Goal: Task Accomplishment & Management: Complete application form

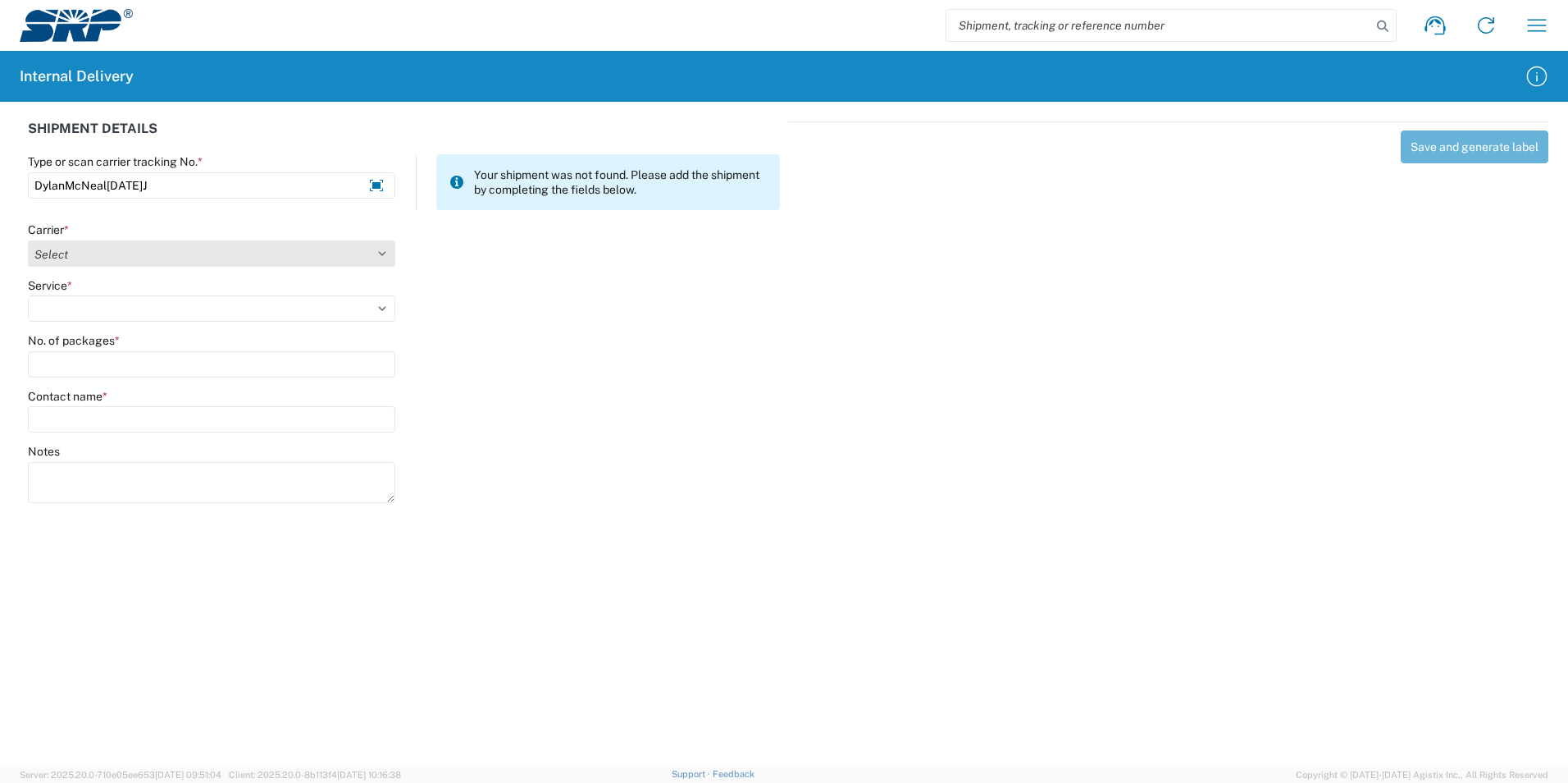
type input "DylanMcNeal[DATE]J"
click at [386, 255] on select "Select Amazon Logistics ATI Trucking BC Dimerco Logistics Empire Southwest FedE…" at bounding box center [212, 253] width 367 height 26
select select "18713"
click at [28, 240] on select "Select Amazon Logistics ATI Trucking BC Dimerco Logistics Empire Southwest FedE…" at bounding box center [212, 253] width 367 height 26
click at [165, 312] on select "Select Ground Inter-Office" at bounding box center [212, 308] width 367 height 26
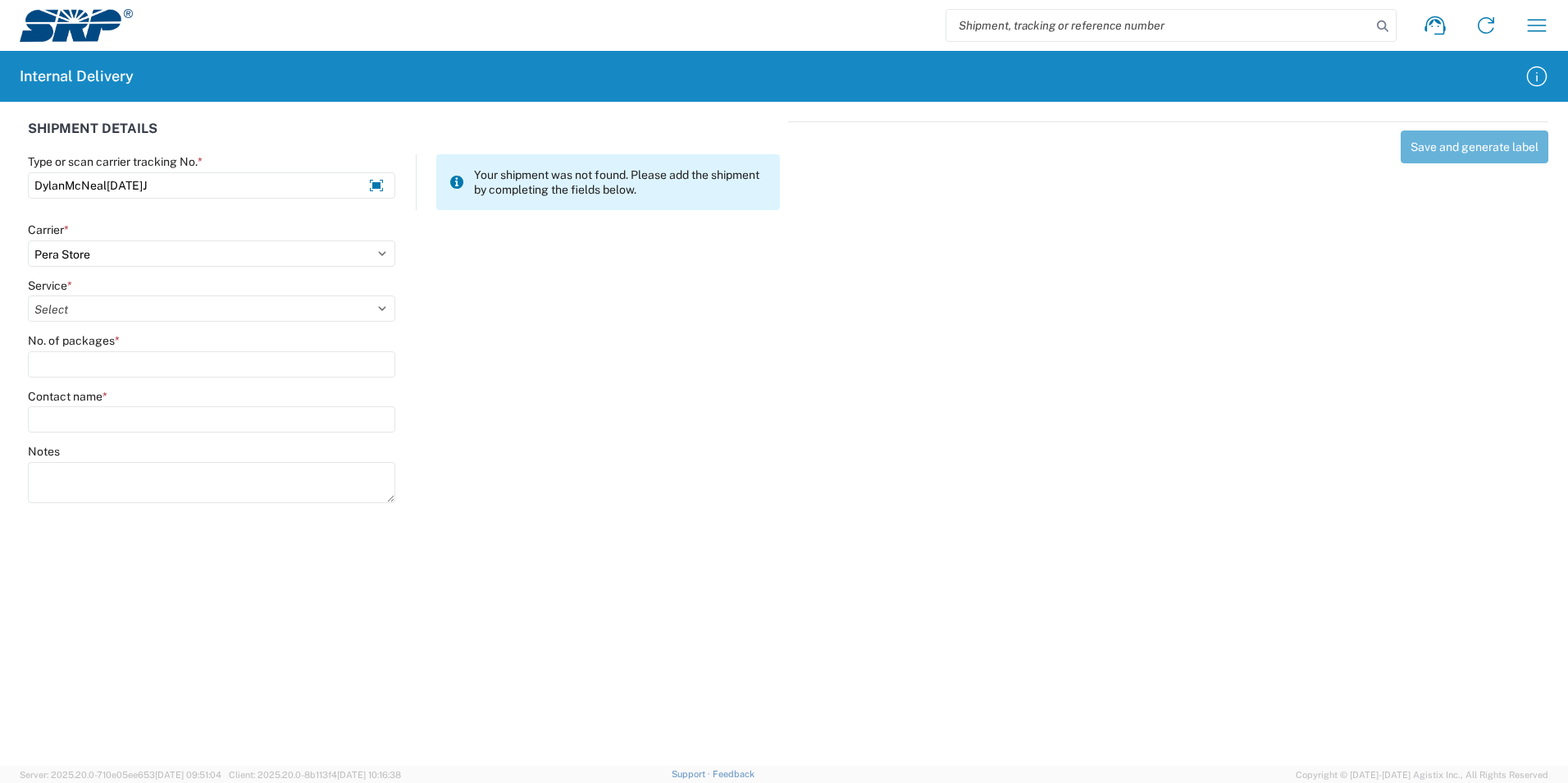
select select "35763"
click at [28, 296] on select "Select Ground Inter-Office" at bounding box center [212, 308] width 367 height 26
click at [102, 365] on input "No. of packages *" at bounding box center [212, 364] width 367 height 26
type input "1"
click at [102, 424] on input "Contact name *" at bounding box center [212, 419] width 367 height 26
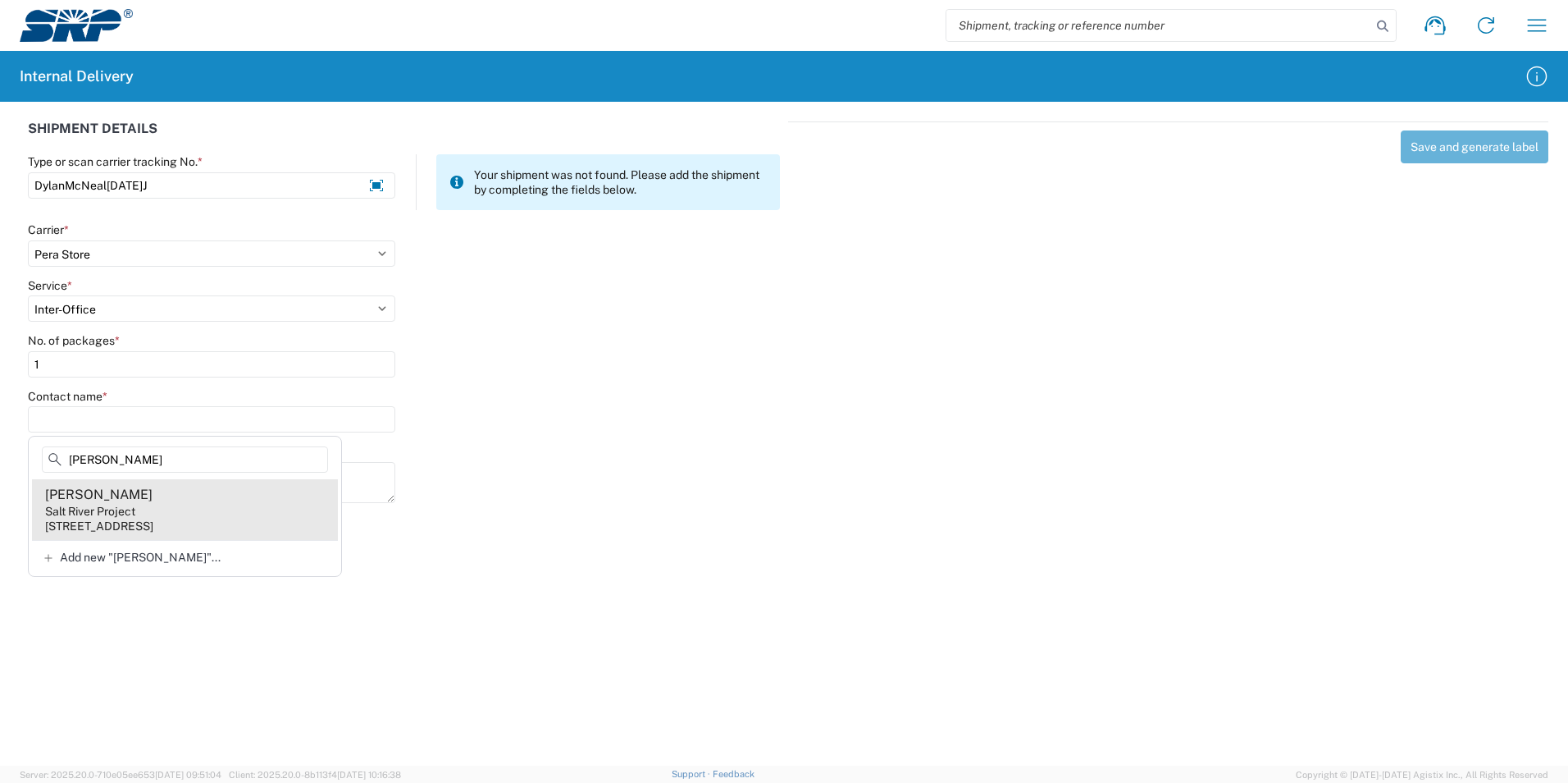
type input "[PERSON_NAME]"
click at [154, 522] on div "[STREET_ADDRESS]" at bounding box center [98, 525] width 108 height 15
type input "[PERSON_NAME]"
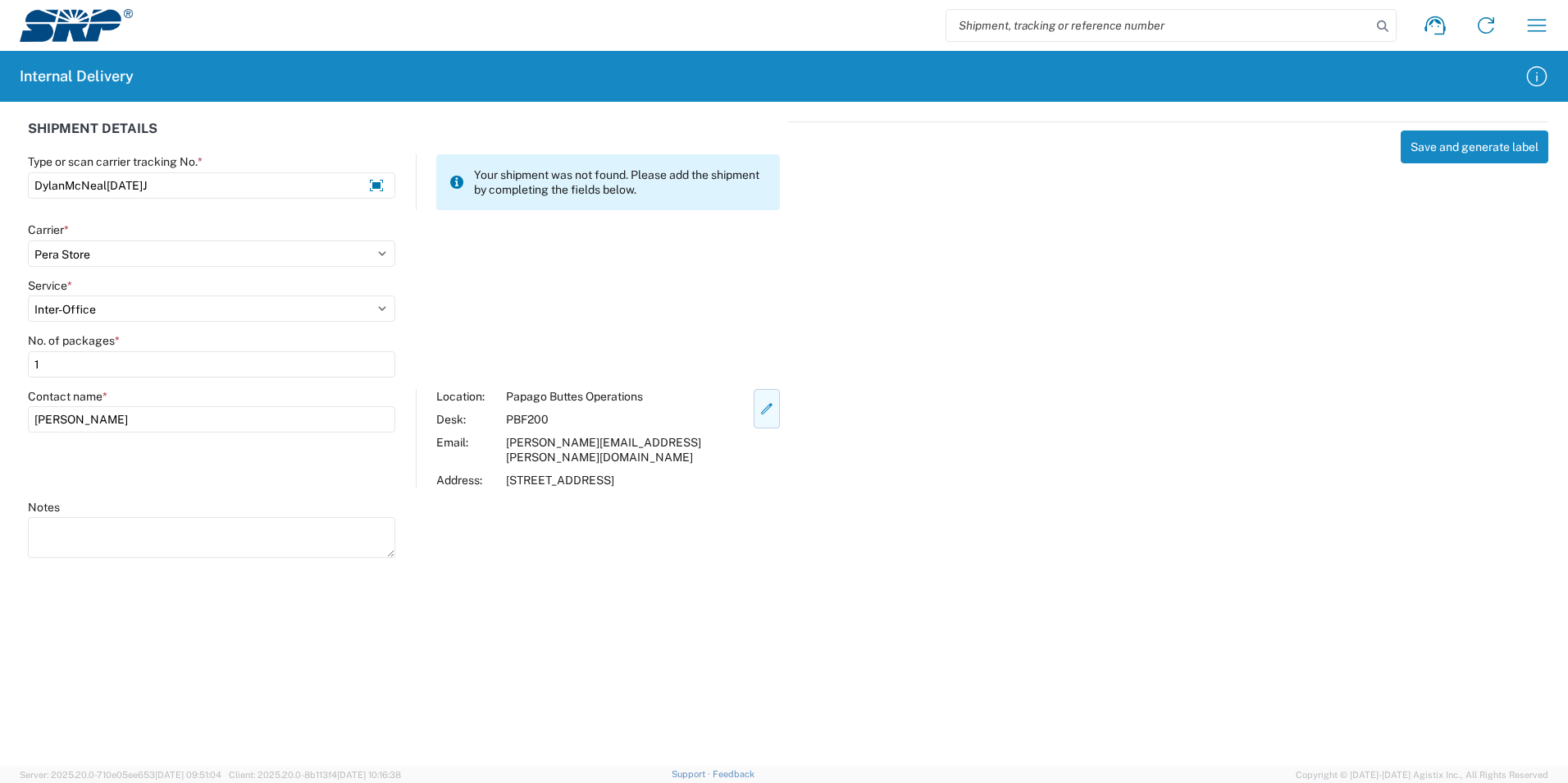
click at [759, 402] on icon "button" at bounding box center [766, 409] width 15 height 15
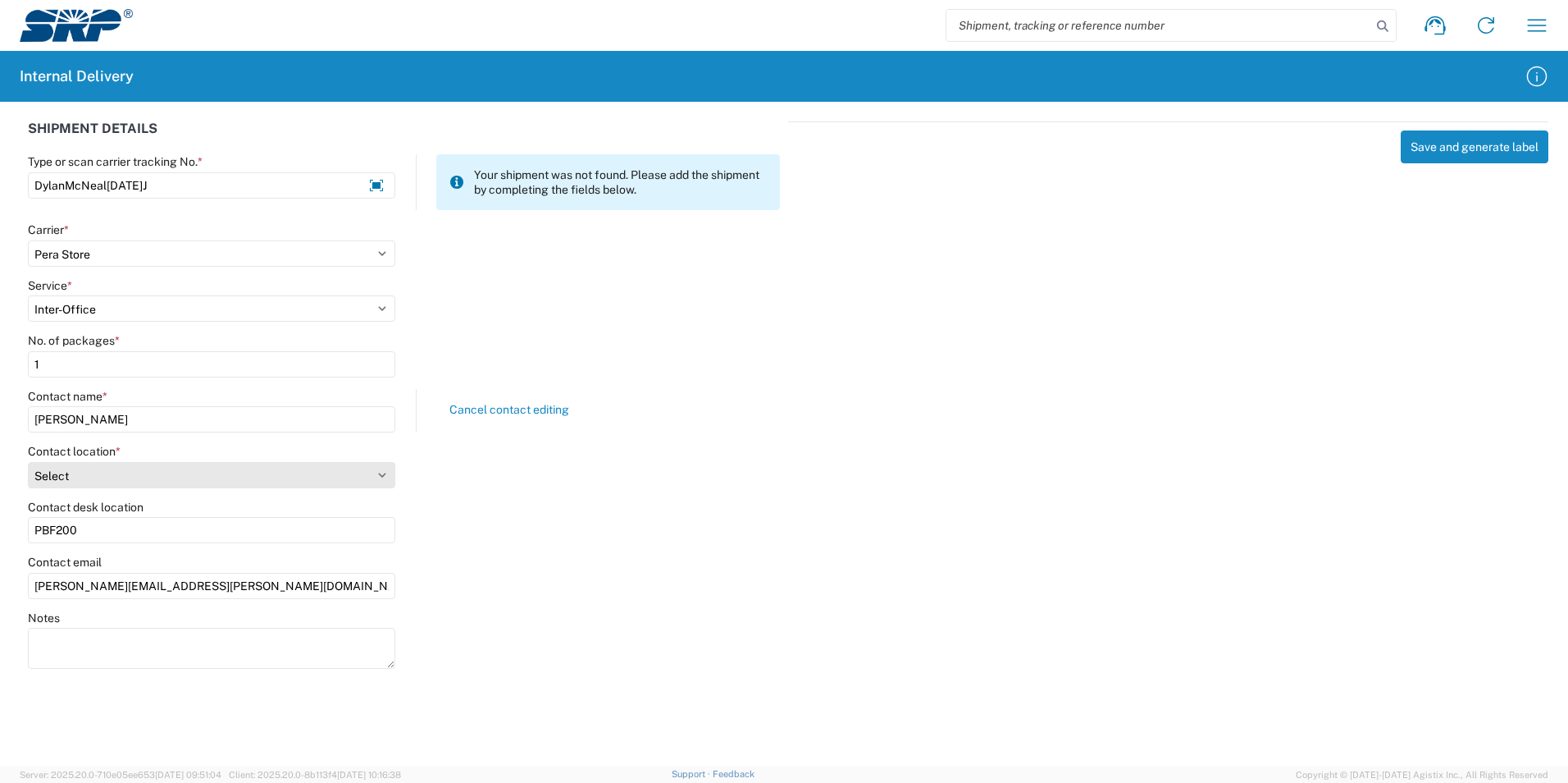
click at [383, 473] on select "Select [GEOGRAPHIC_DATA] Facility 27th [GEOGRAPHIC_DATA] [GEOGRAPHIC_DATA] [PER…" at bounding box center [212, 475] width 367 height 26
select select "58892"
click at [28, 462] on select "Select [GEOGRAPHIC_DATA] Facility 27th [GEOGRAPHIC_DATA] [GEOGRAPHIC_DATA] [PER…" at bounding box center [212, 475] width 367 height 26
drag, startPoint x: 112, startPoint y: 531, endPoint x: 0, endPoint y: 514, distance: 113.3
click at [0, 519] on html "Shipment request Shipment tracking Internal delivery Transit update My profile …" at bounding box center [784, 391] width 1568 height 783
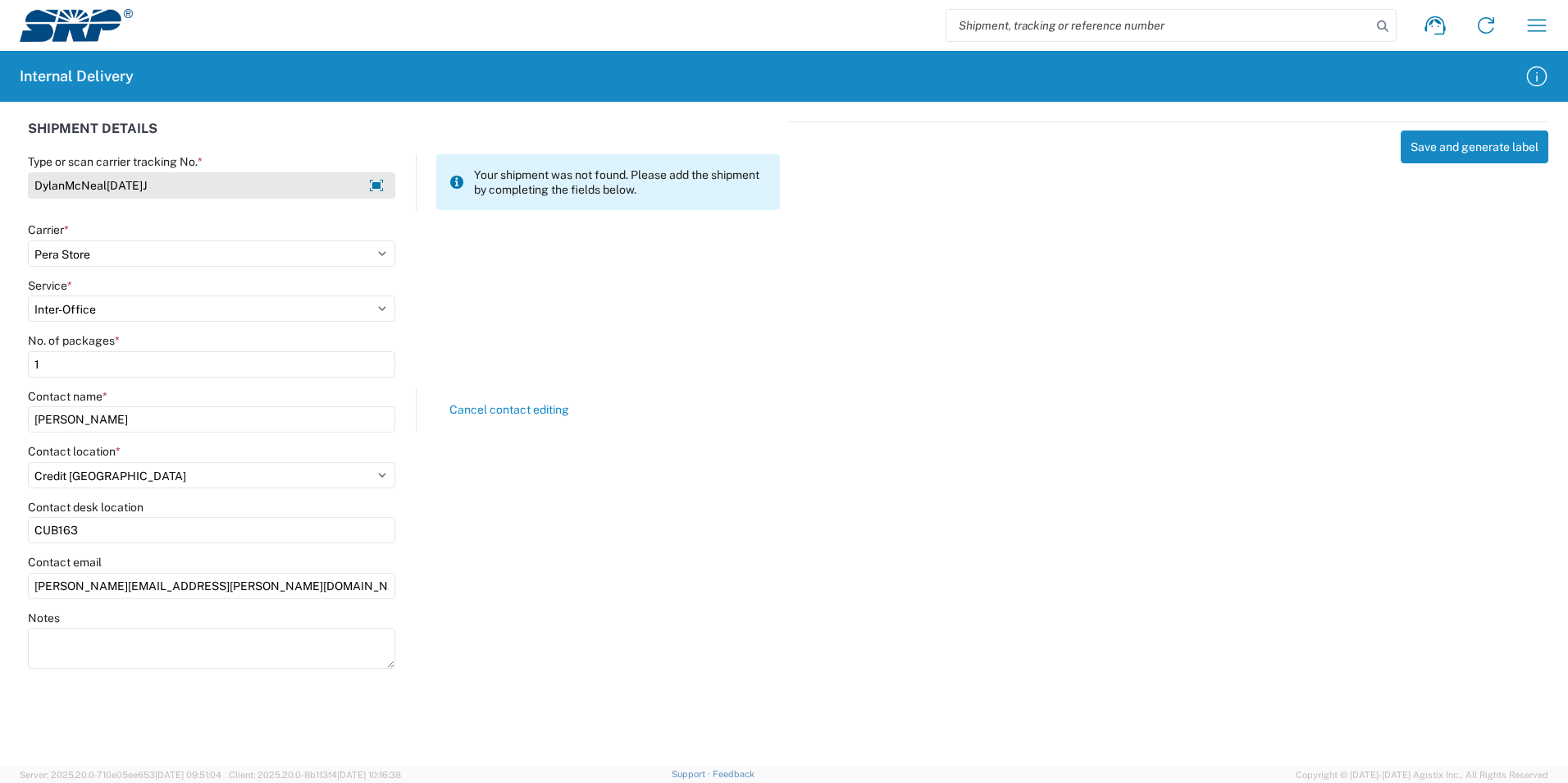
type input "CUB163"
click at [106, 185] on input "DylanMcNeal[DATE]J" at bounding box center [212, 185] width 367 height 26
click at [255, 187] on input "DylanMcNealCUB16301OCT2025J" at bounding box center [212, 185] width 367 height 26
type input "DylanMcNealCUB16301OCT2025J"
click at [1438, 150] on button "Save and generate label" at bounding box center [1475, 147] width 148 height 33
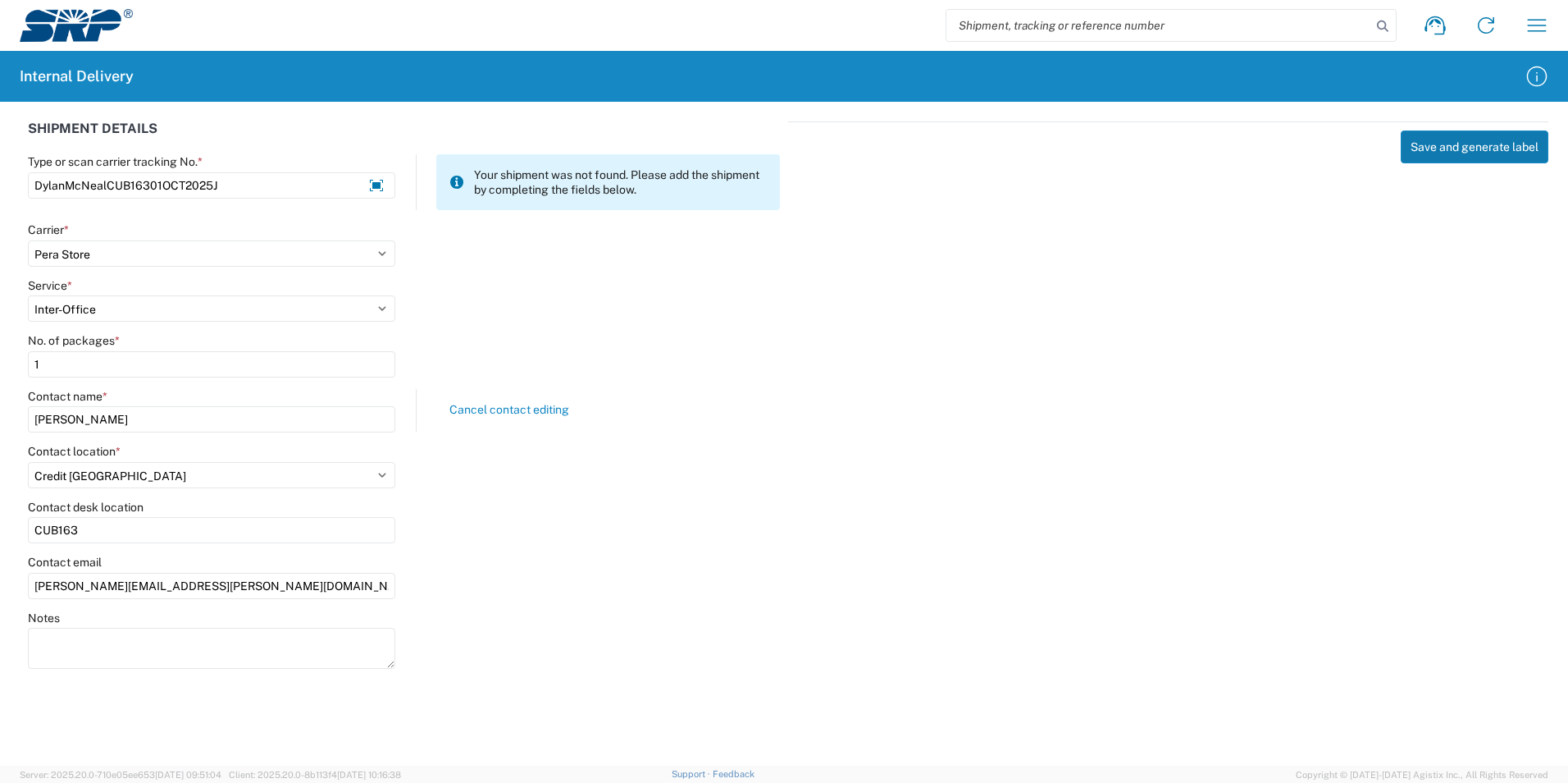
select select
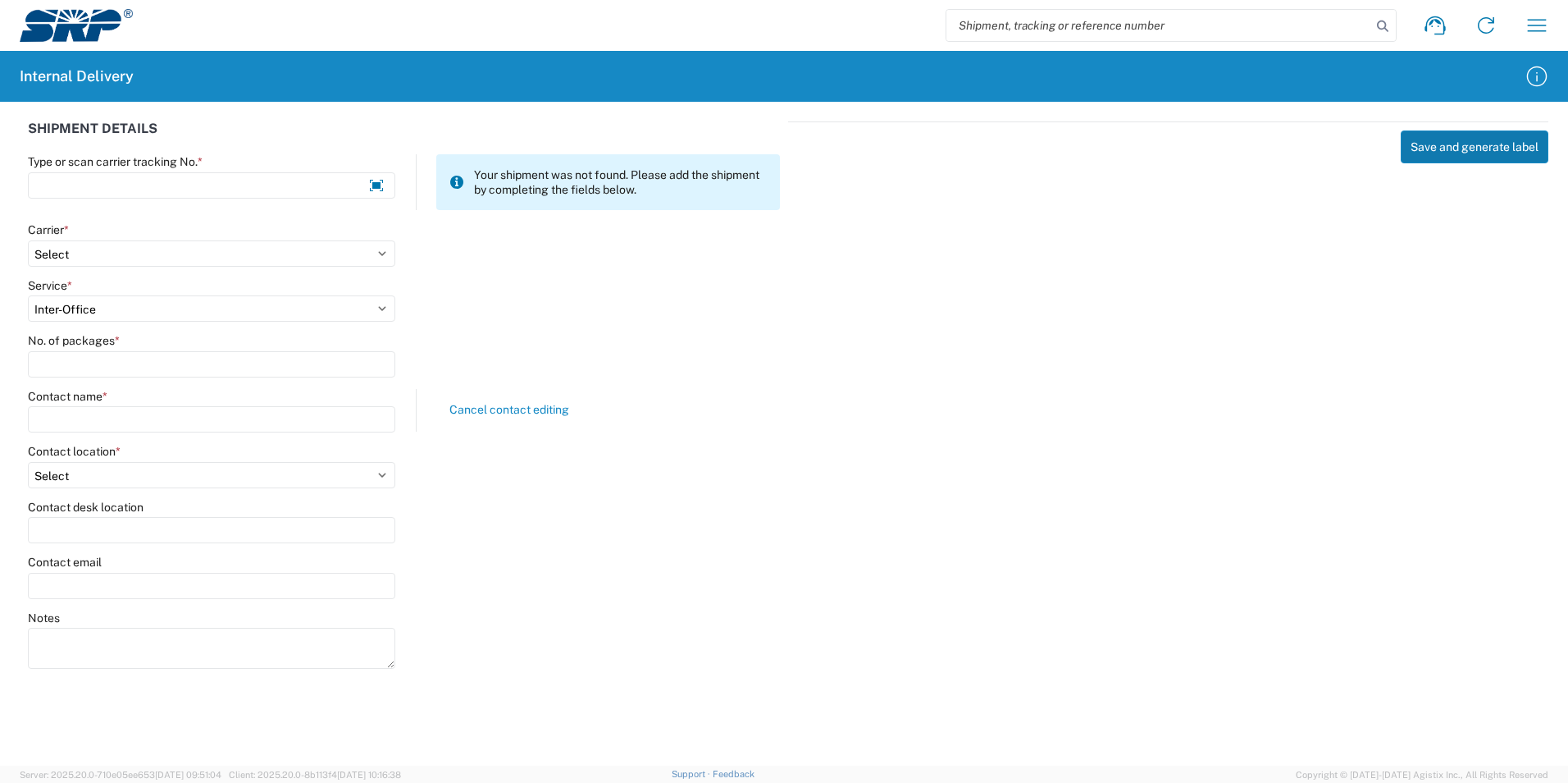
select select
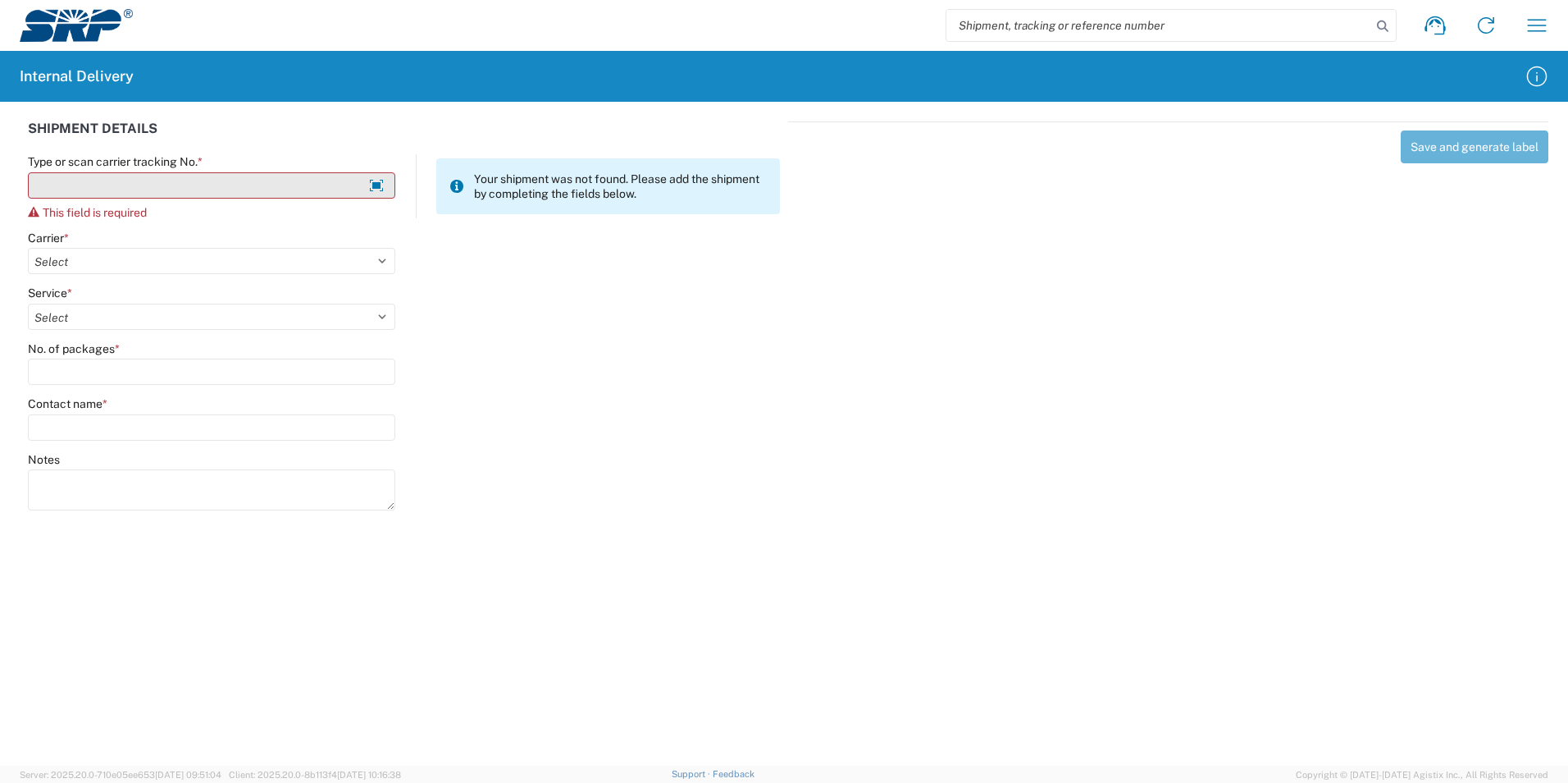
click at [160, 196] on input "Type or scan carrier tracking No. *" at bounding box center [212, 185] width 367 height 26
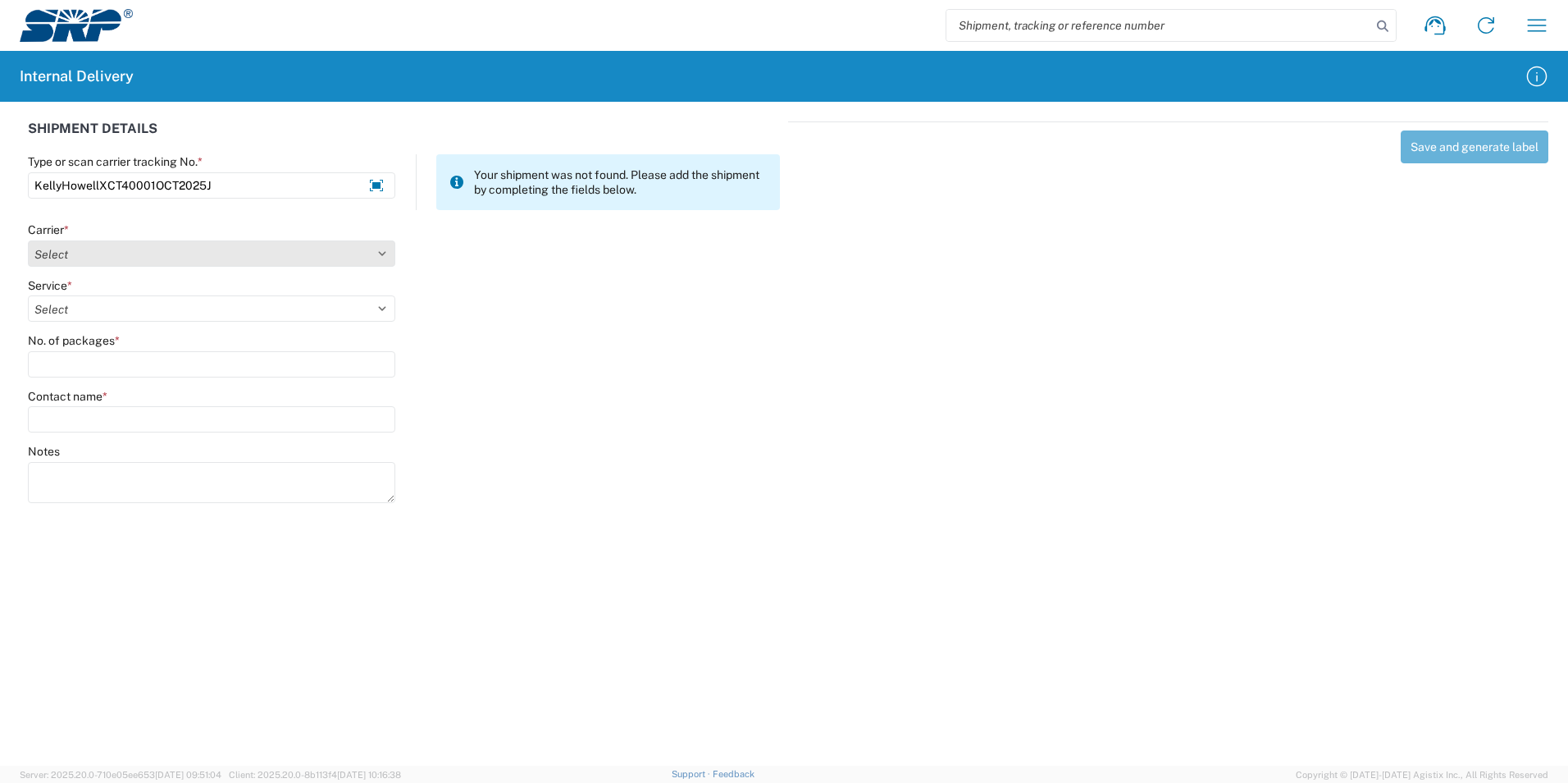
type input "KellyHowellXCT40001OCT2025J"
click at [369, 259] on select "Select Amazon Logistics ATI Trucking BC Dimerco Logistics Empire Southwest FedE…" at bounding box center [212, 253] width 367 height 26
select select "18713"
click at [28, 240] on select "Select Amazon Logistics ATI Trucking BC Dimerco Logistics Empire Southwest FedE…" at bounding box center [212, 253] width 367 height 26
click at [129, 312] on select "Select Ground Inter-Office" at bounding box center [212, 308] width 367 height 26
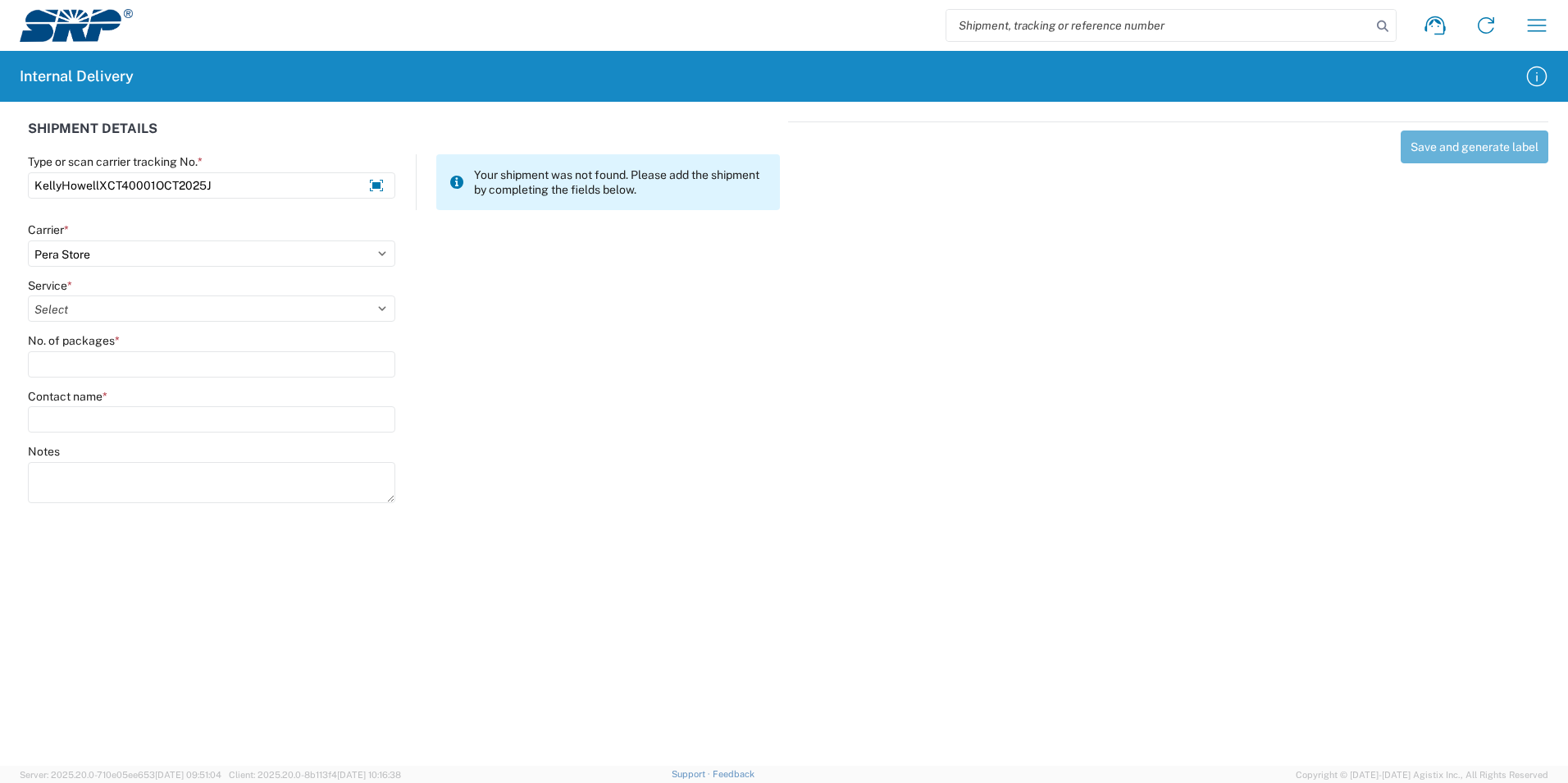
select select "35763"
click at [28, 296] on select "Select Ground Inter-Office" at bounding box center [212, 308] width 367 height 26
click at [112, 355] on input "No. of packages *" at bounding box center [212, 364] width 367 height 26
type input "1"
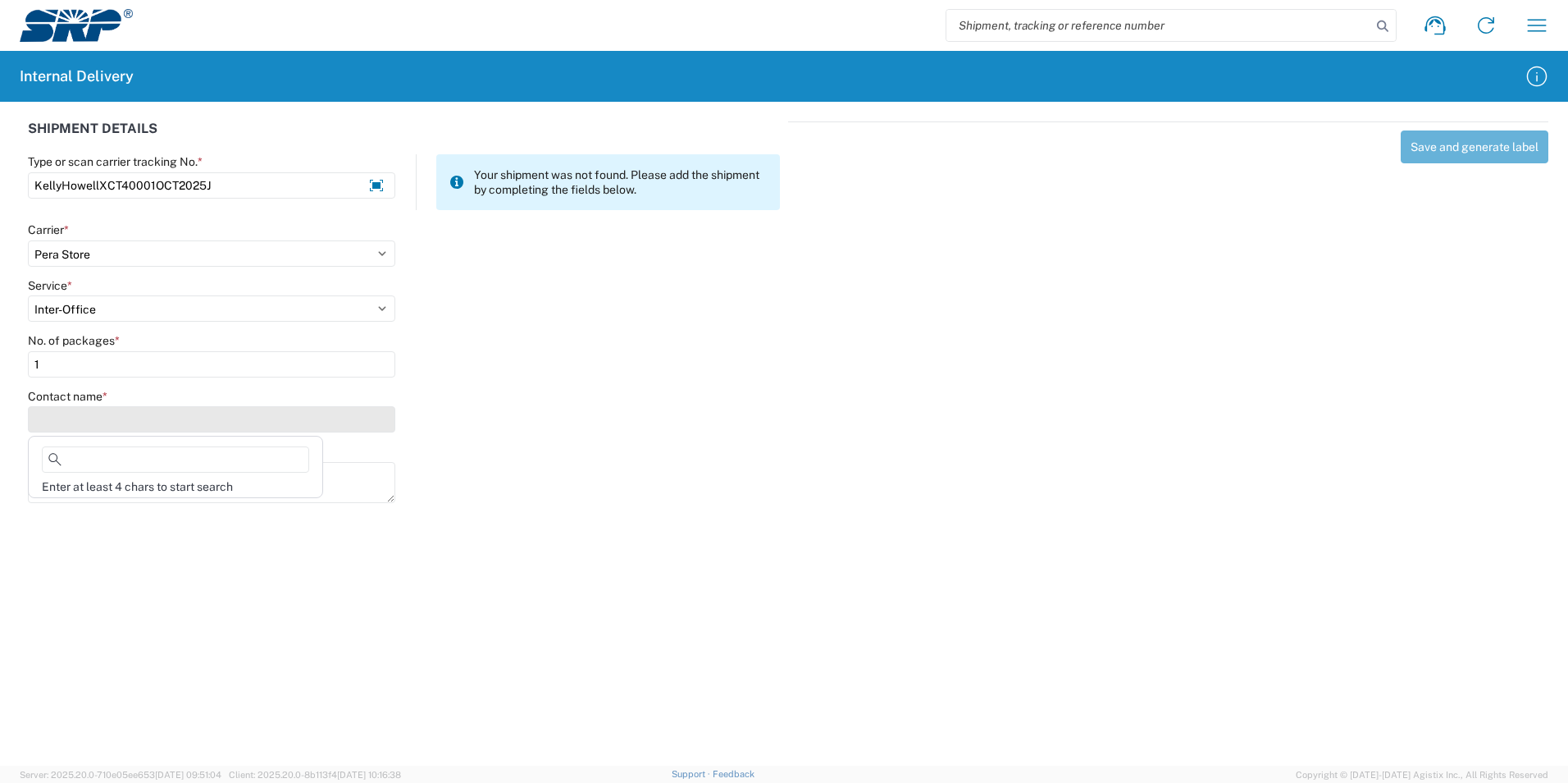
click at [103, 409] on input "Contact name *" at bounding box center [212, 419] width 367 height 26
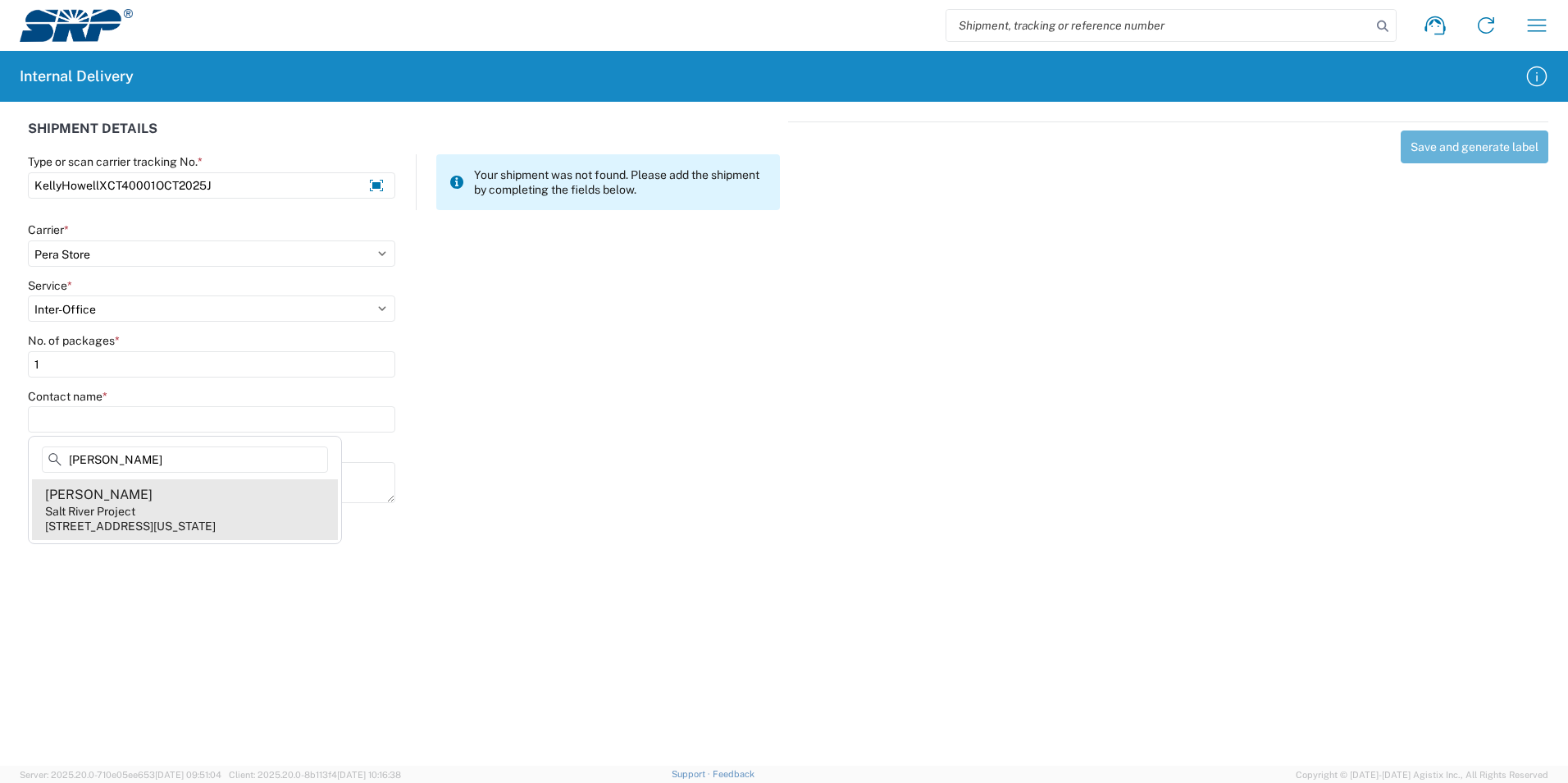
type input "[PERSON_NAME]"
click at [149, 512] on agx-address-suggestion-item "[PERSON_NAME] Salt River Project [STREET_ADDRESS][US_STATE]" at bounding box center [185, 510] width 306 height 60
type input "[PERSON_NAME]"
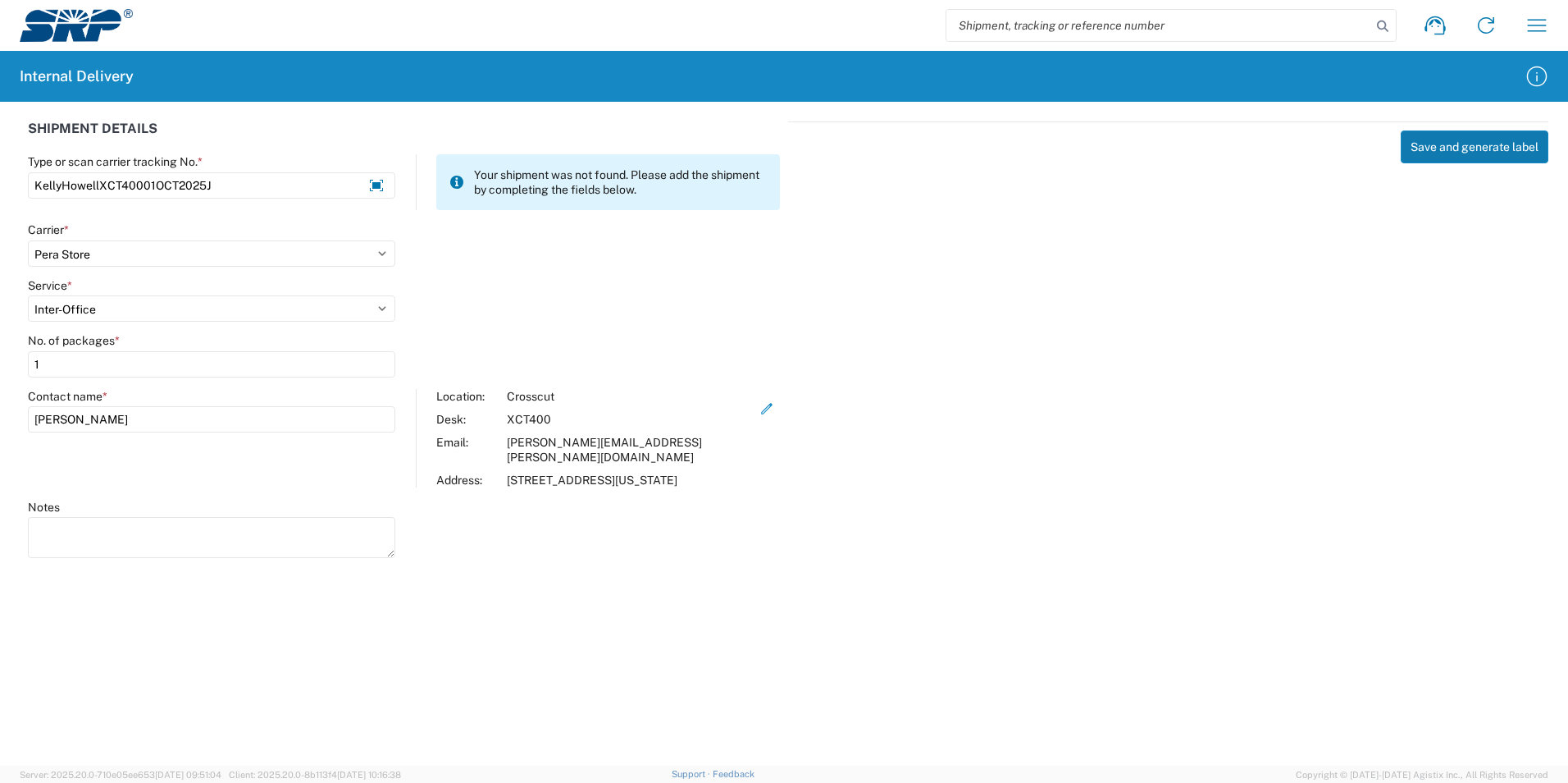
click at [1470, 149] on button "Save and generate label" at bounding box center [1475, 147] width 148 height 33
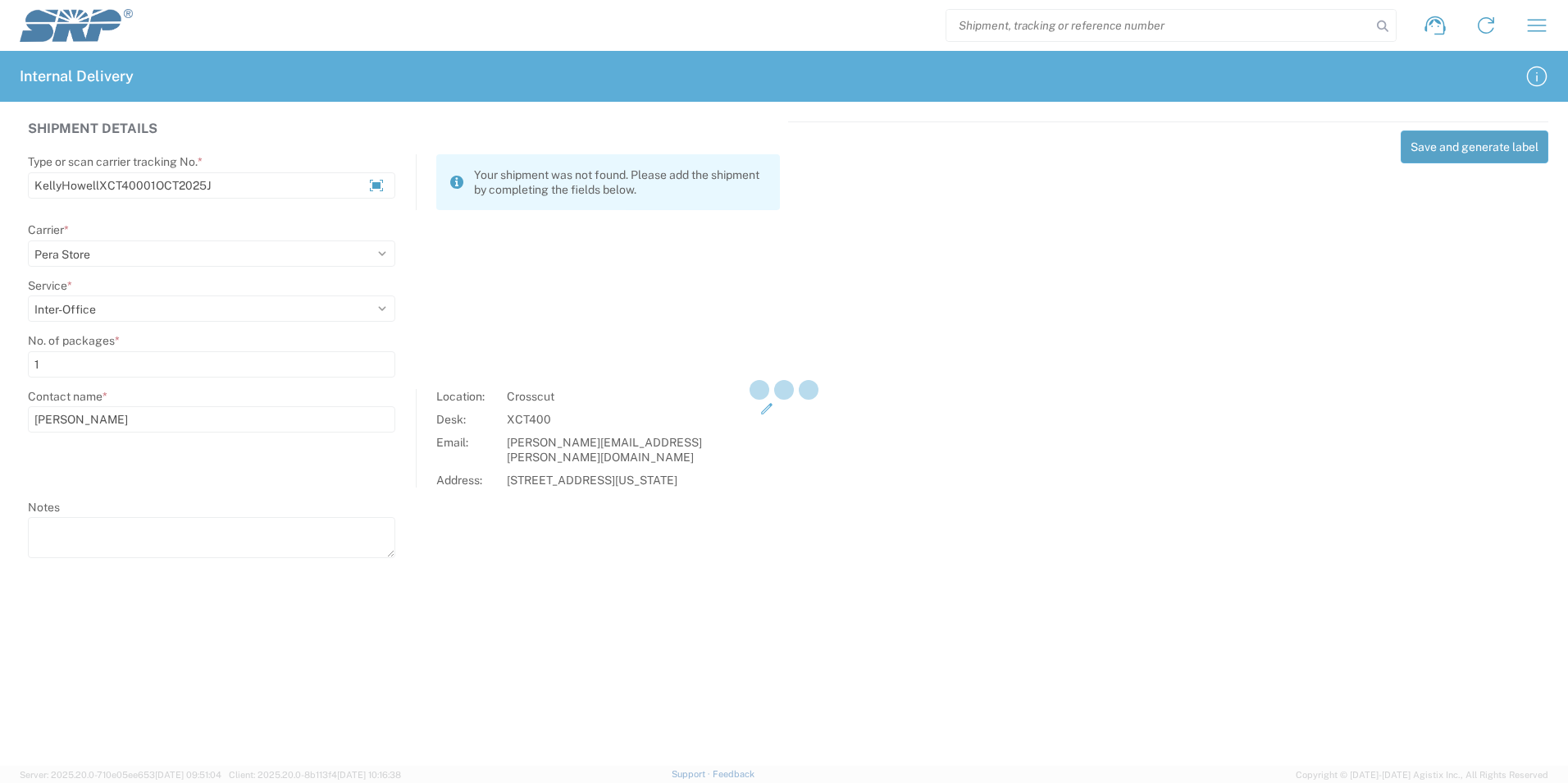
select select
